Goal: Information Seeking & Learning: Learn about a topic

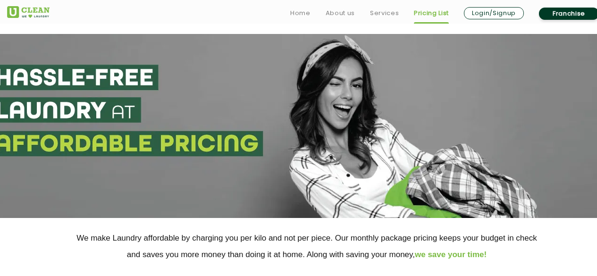
select select "37"
select select "371"
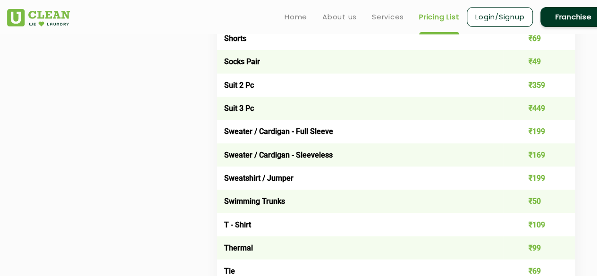
scroll to position [2106, 0]
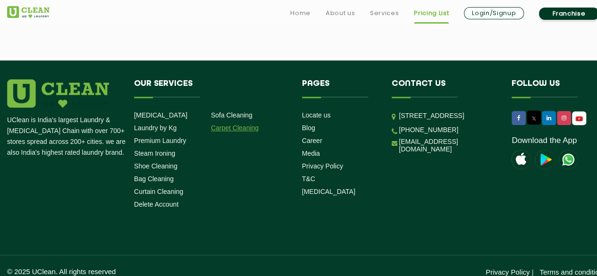
click at [233, 132] on link "Carpet Cleaning" at bounding box center [235, 128] width 48 height 8
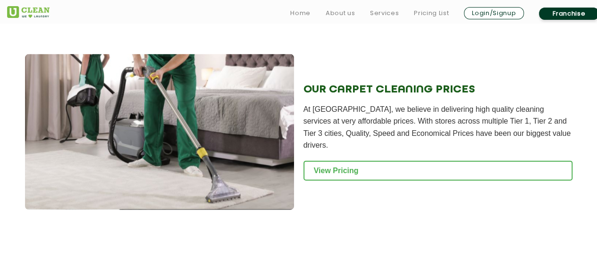
scroll to position [991, 0]
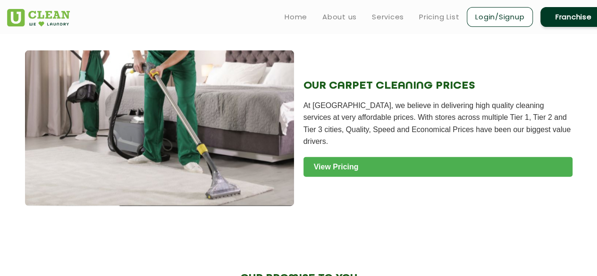
click at [347, 164] on link "View Pricing" at bounding box center [437, 167] width 269 height 20
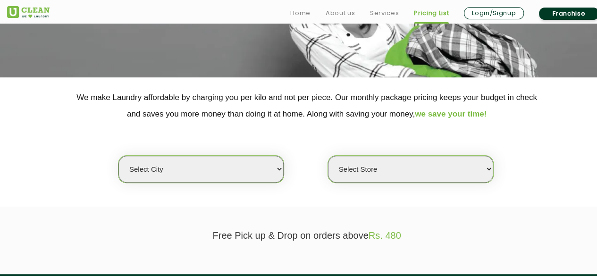
scroll to position [142, 0]
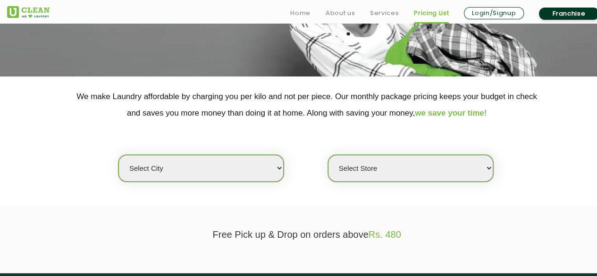
click at [221, 157] on select "Select city [GEOGRAPHIC_DATA] [GEOGRAPHIC_DATA] [GEOGRAPHIC_DATA] [GEOGRAPHIC_D…" at bounding box center [200, 168] width 165 height 27
select select "37"
click at [118, 155] on select "Select city [GEOGRAPHIC_DATA] [GEOGRAPHIC_DATA] [GEOGRAPHIC_DATA] [GEOGRAPHIC_D…" at bounding box center [200, 168] width 165 height 27
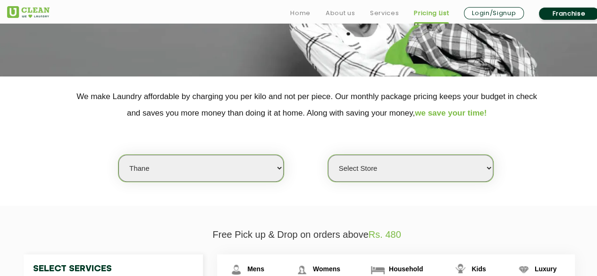
click at [396, 165] on select "Select Store [GEOGRAPHIC_DATA][PERSON_NAME]" at bounding box center [410, 168] width 165 height 27
select select "371"
click at [328, 155] on select "Select Store [GEOGRAPHIC_DATA][PERSON_NAME]" at bounding box center [410, 168] width 165 height 27
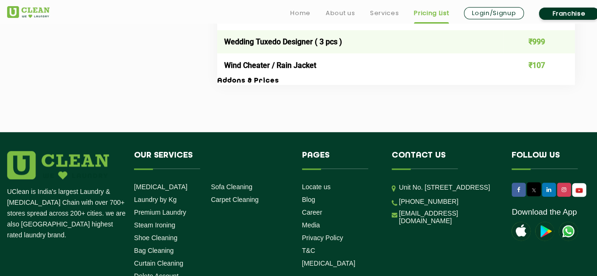
scroll to position [2127, 0]
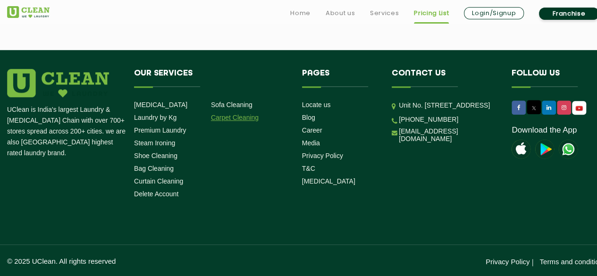
click at [244, 118] on link "Carpet Cleaning" at bounding box center [235, 118] width 48 height 8
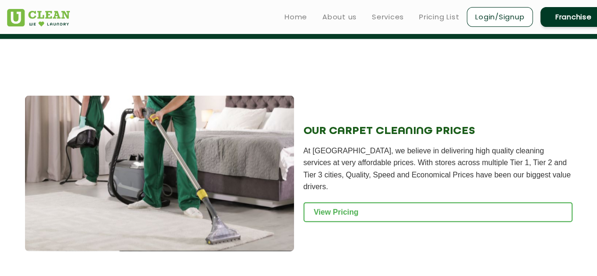
scroll to position [991, 0]
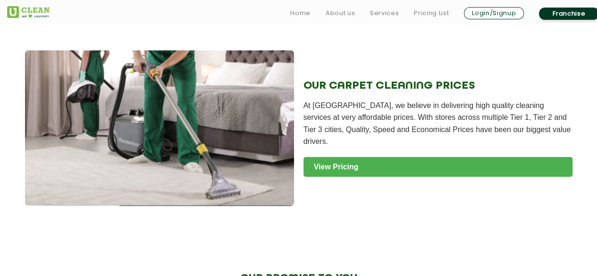
click at [355, 162] on link "View Pricing" at bounding box center [437, 167] width 269 height 20
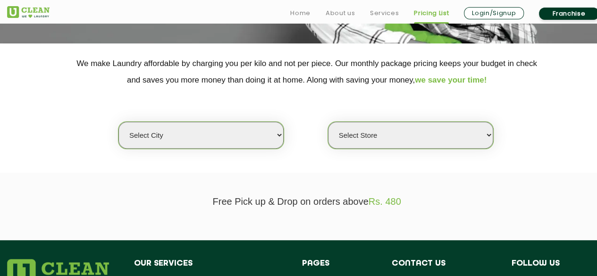
scroll to position [189, 0]
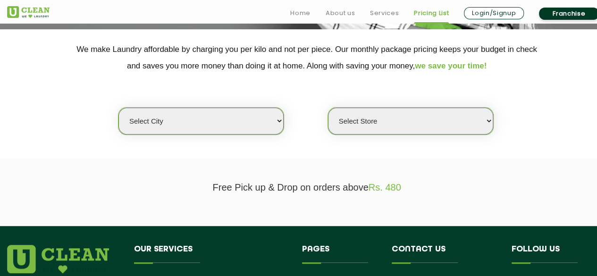
click at [243, 126] on select "Select city [GEOGRAPHIC_DATA] [GEOGRAPHIC_DATA] [GEOGRAPHIC_DATA] [GEOGRAPHIC_D…" at bounding box center [200, 121] width 165 height 27
select select "37"
click at [118, 108] on select "Select city [GEOGRAPHIC_DATA] [GEOGRAPHIC_DATA] [GEOGRAPHIC_DATA] [GEOGRAPHIC_D…" at bounding box center [200, 121] width 165 height 27
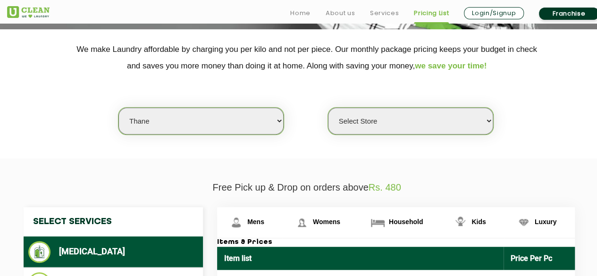
click at [445, 121] on select "Select Store [GEOGRAPHIC_DATA][PERSON_NAME]" at bounding box center [410, 121] width 165 height 27
select select "617"
click at [328, 108] on select "Select Store [GEOGRAPHIC_DATA][PERSON_NAME]" at bounding box center [410, 121] width 165 height 27
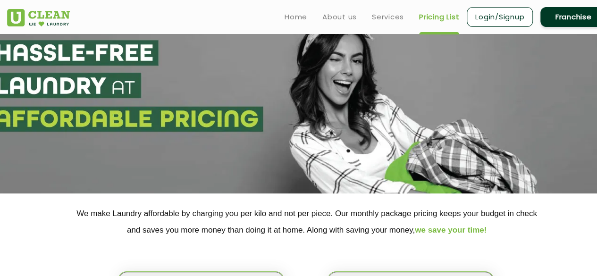
scroll to position [0, 0]
